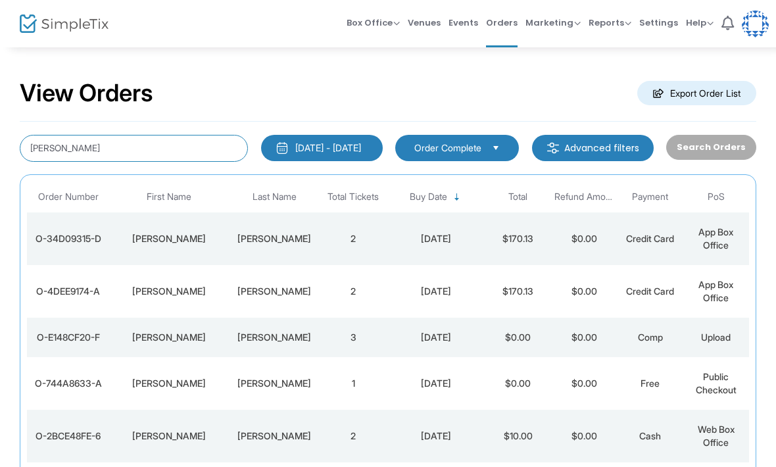
click at [130, 151] on input "[PERSON_NAME]" at bounding box center [134, 148] width 228 height 27
type input "V"
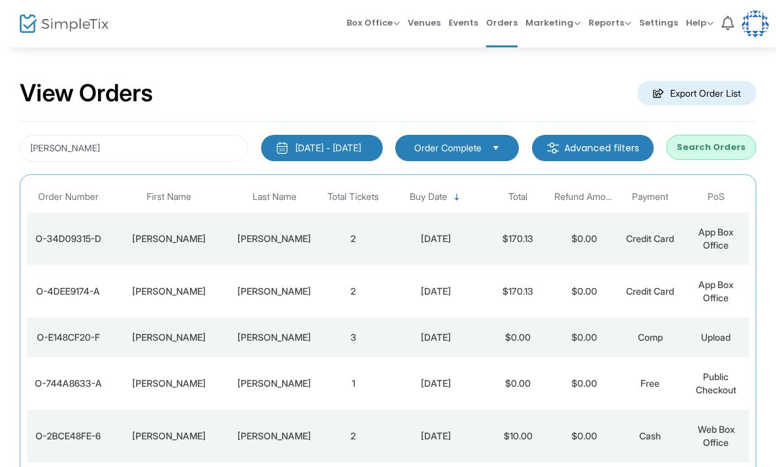
click at [707, 149] on button "Search Orders" at bounding box center [711, 147] width 90 height 25
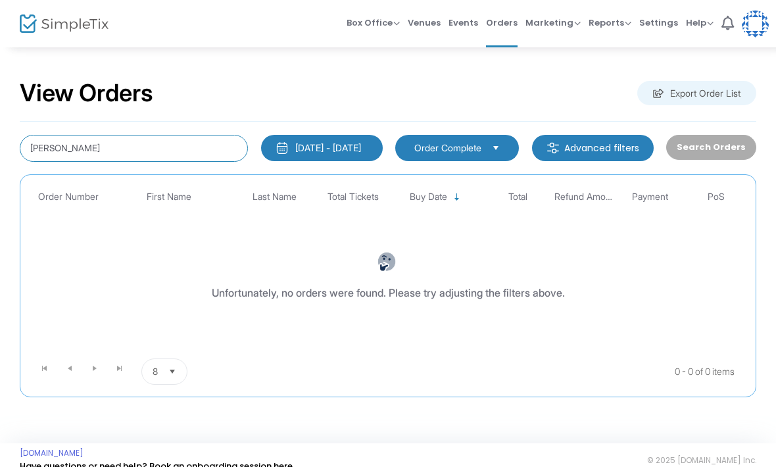
click at [120, 162] on input "[PERSON_NAME]" at bounding box center [134, 148] width 228 height 27
type input "R"
type input "[PERSON_NAME]"
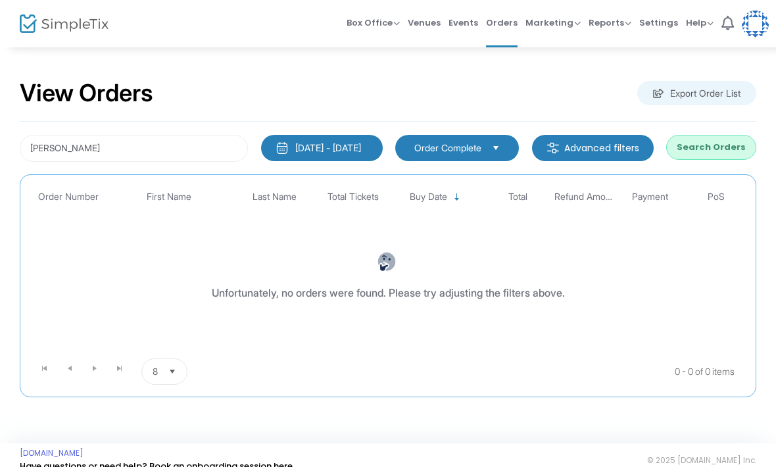
click at [718, 157] on button "Search Orders" at bounding box center [711, 147] width 90 height 25
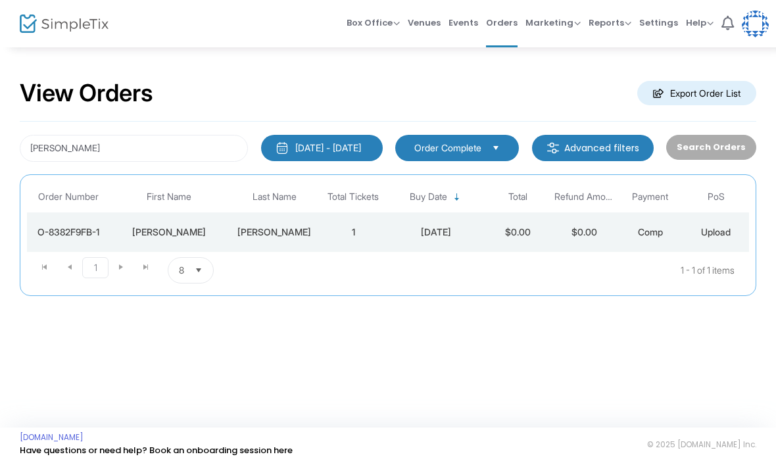
click at [319, 242] on td "[PERSON_NAME]" at bounding box center [274, 231] width 92 height 39
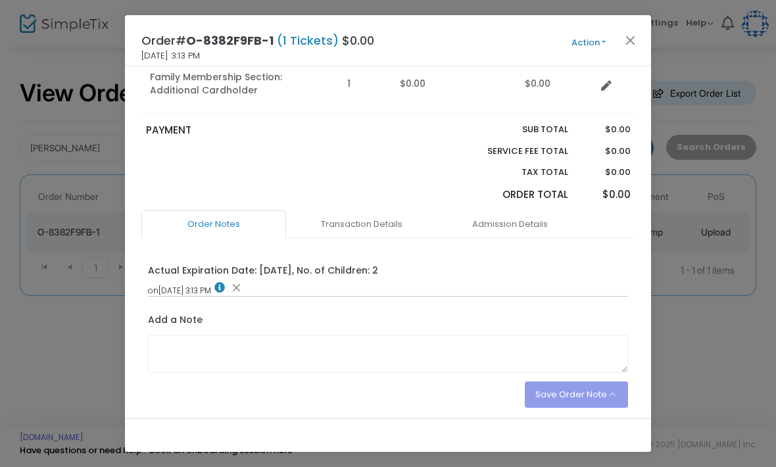
scroll to position [141, 0]
click at [497, 214] on link "Admission Details" at bounding box center [509, 224] width 145 height 28
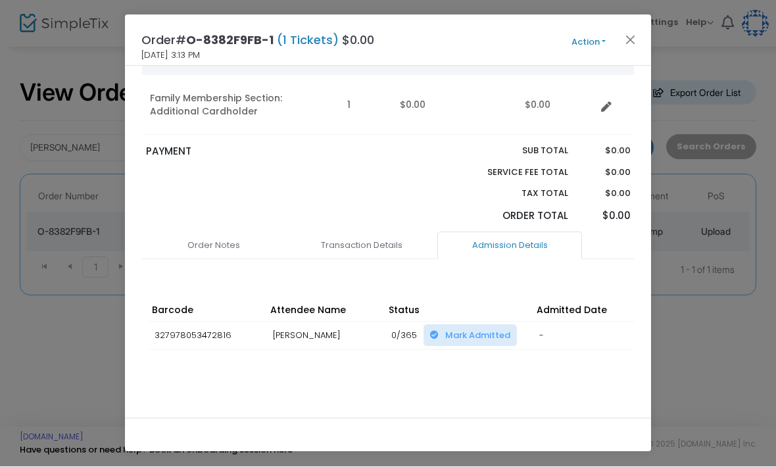
click at [354, 245] on link "Transaction Details" at bounding box center [361, 246] width 145 height 28
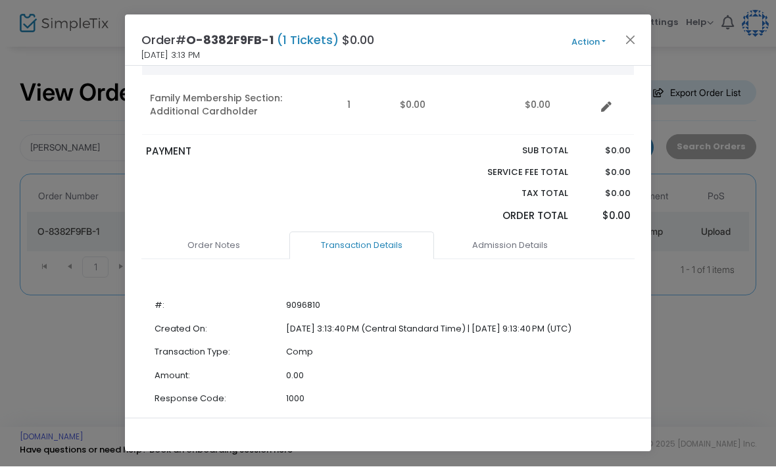
click at [477, 238] on link "Admission Details" at bounding box center [509, 246] width 145 height 28
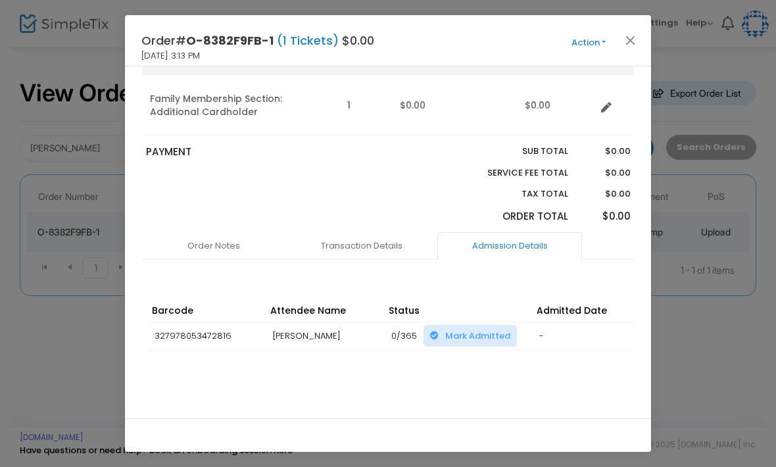
click at [195, 235] on link "Order Notes" at bounding box center [213, 246] width 145 height 28
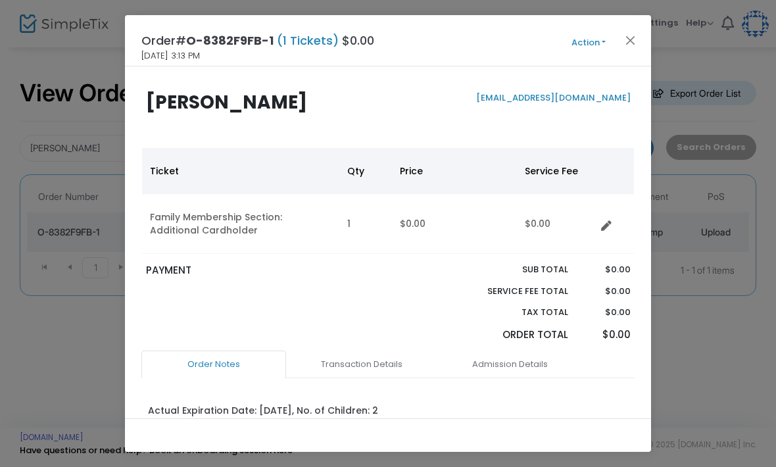
scroll to position [0, 0]
